Goal: Task Accomplishment & Management: Manage account settings

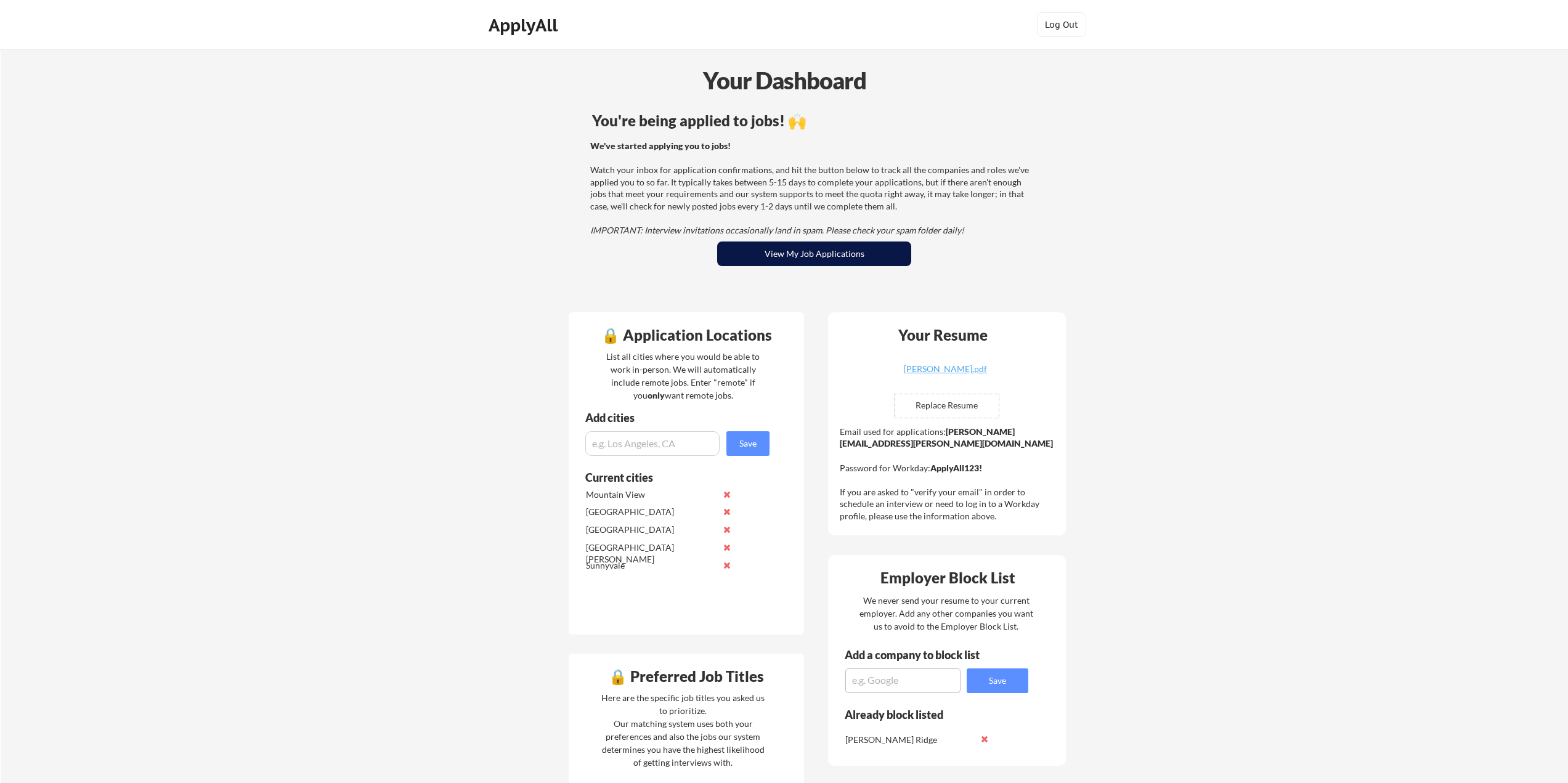
click at [789, 256] on button "View My Job Applications" at bounding box center [814, 254] width 194 height 24
